Goal: Go to known website: Access a specific website the user already knows

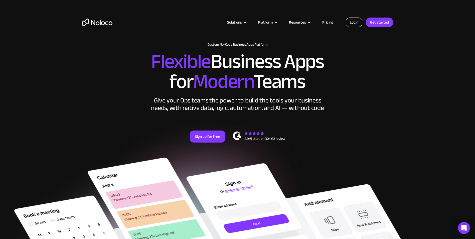
click at [353, 25] on link "Login" at bounding box center [354, 23] width 17 height 10
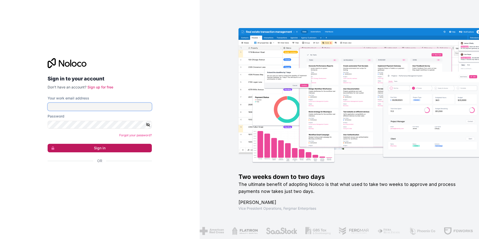
type input "[EMAIL_ADDRESS][DOMAIN_NAME]"
click at [104, 148] on button "Sign in" at bounding box center [100, 148] width 104 height 9
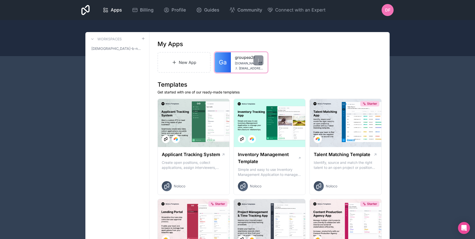
click at [227, 66] on link "Ga" at bounding box center [223, 62] width 16 height 20
